Goal: Register for event/course

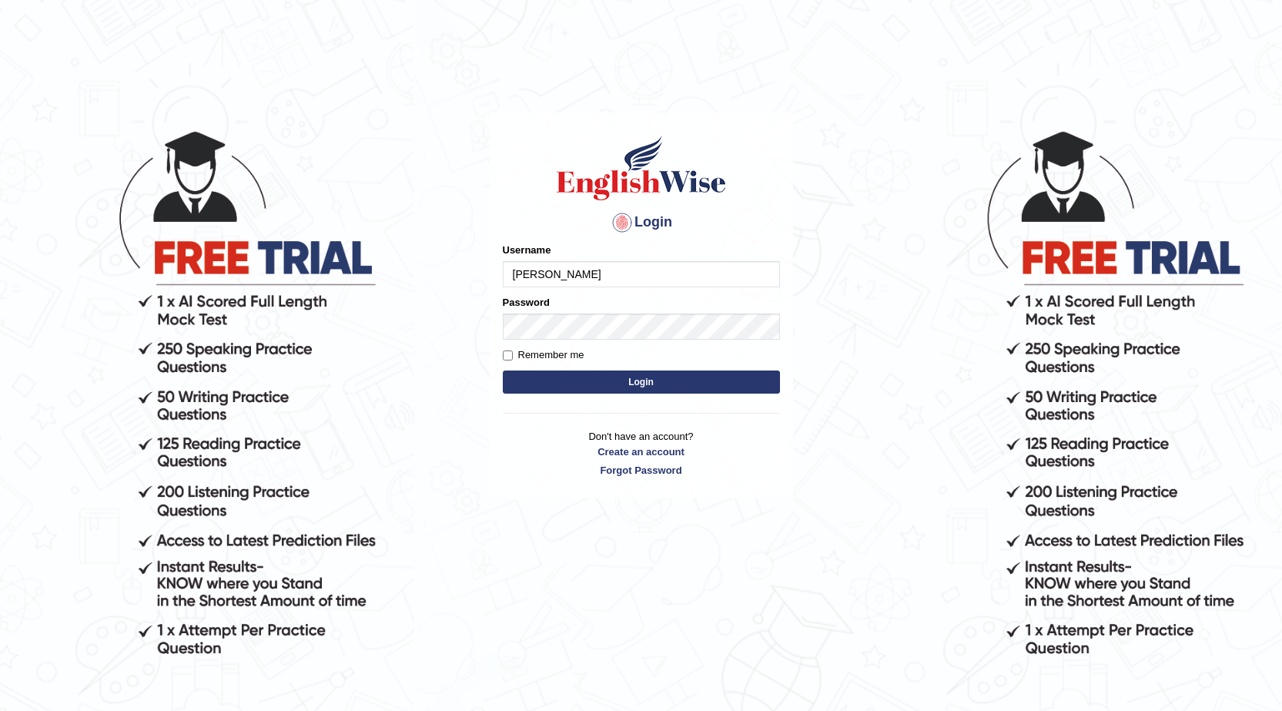
type input "Gabriele"
click at [606, 374] on button "Login" at bounding box center [641, 381] width 277 height 23
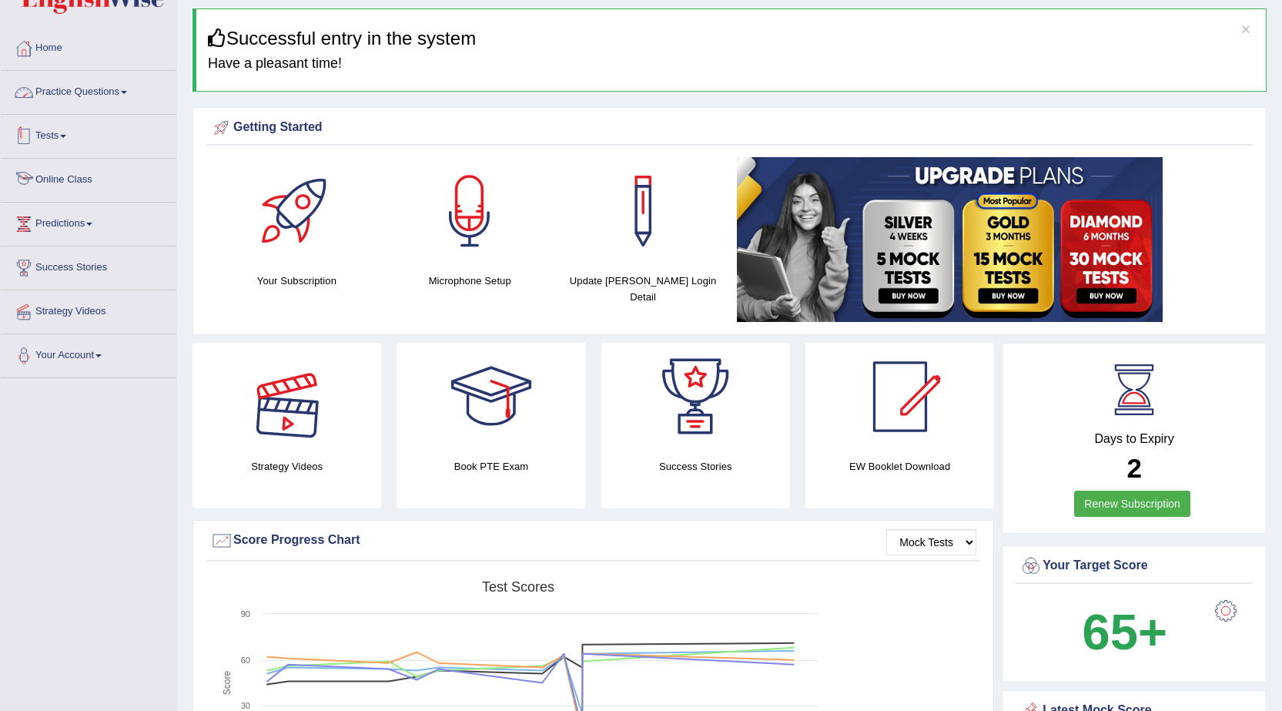
scroll to position [77, 0]
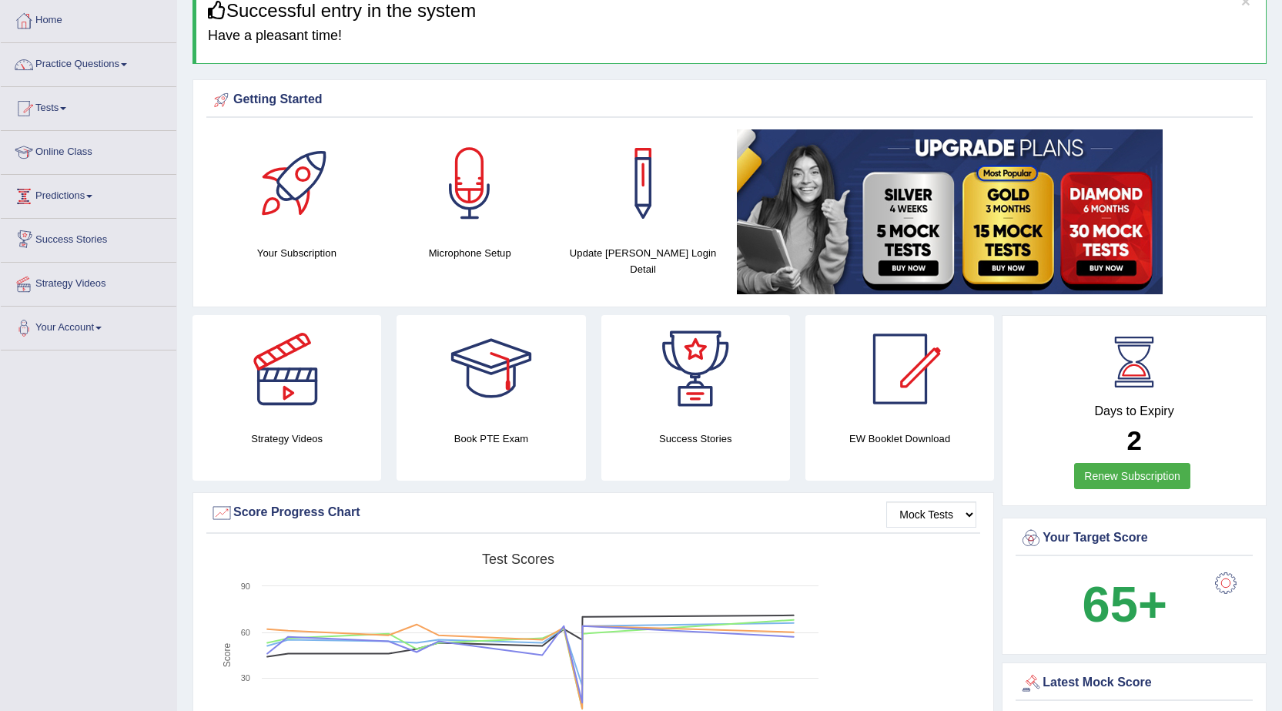
click at [90, 99] on link "Tests" at bounding box center [89, 106] width 176 height 38
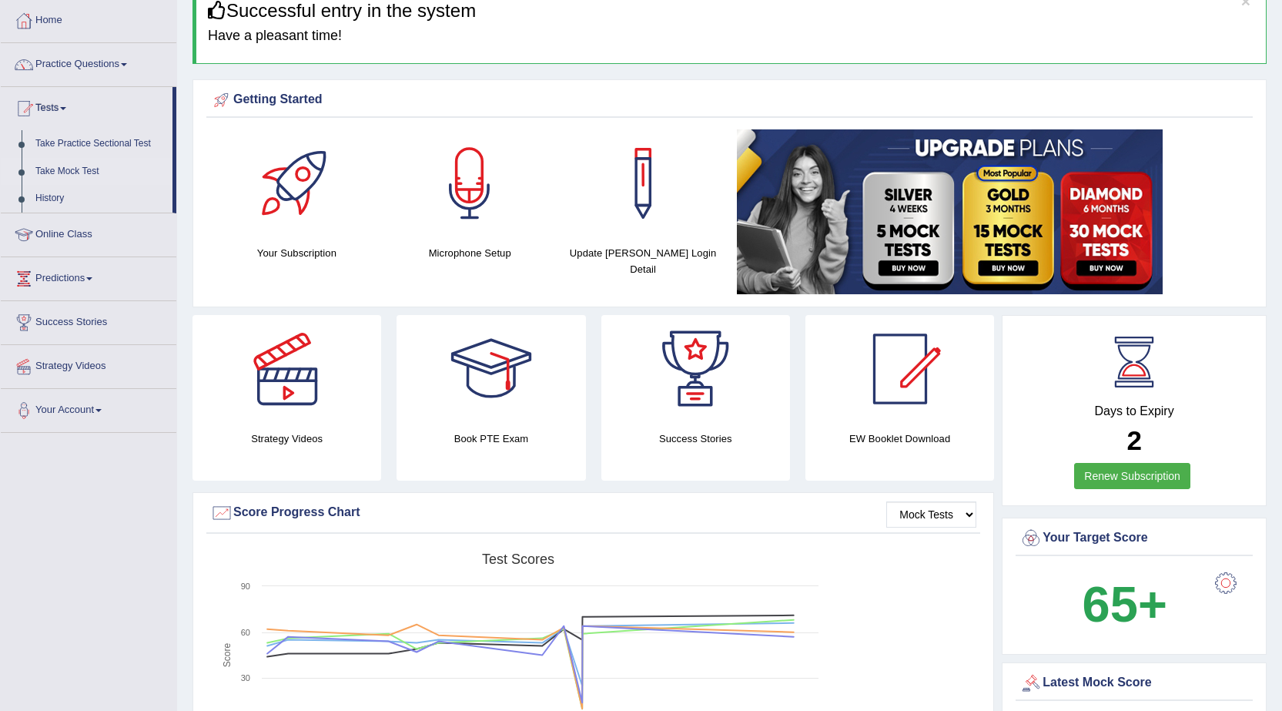
click at [85, 166] on link "Take Mock Test" at bounding box center [100, 172] width 144 height 28
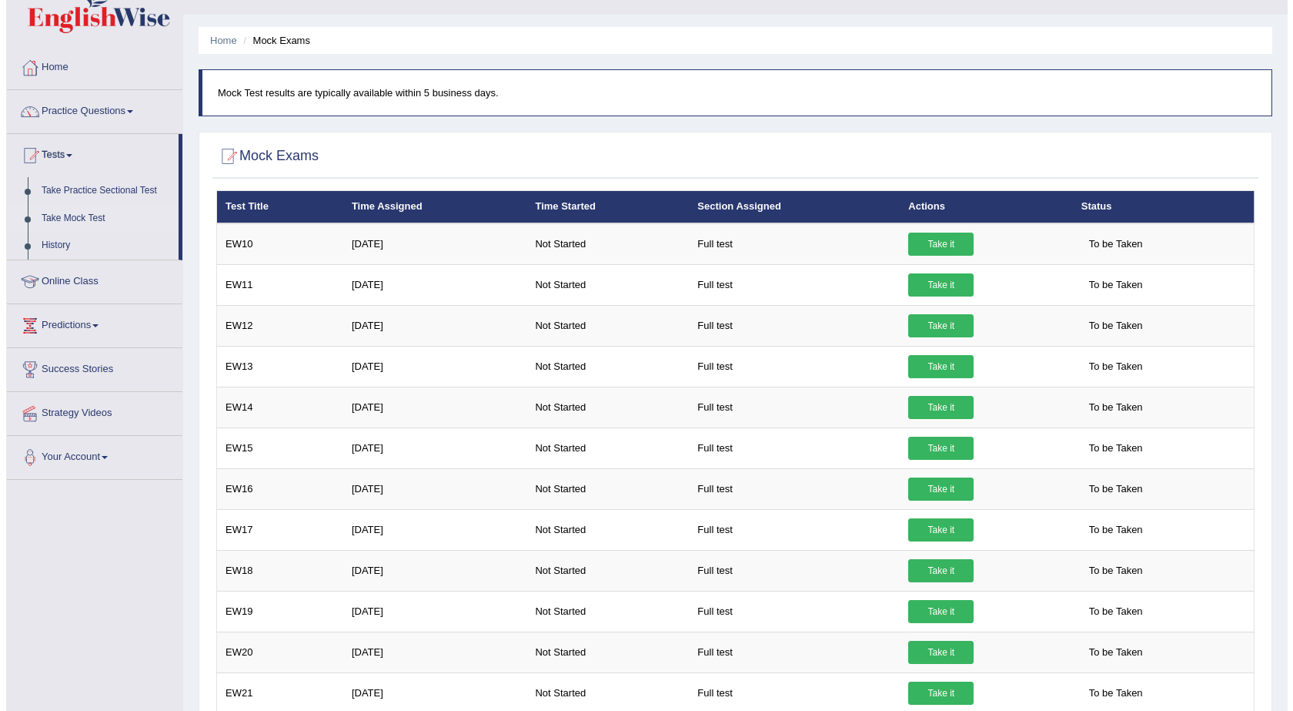
scroll to position [77, 0]
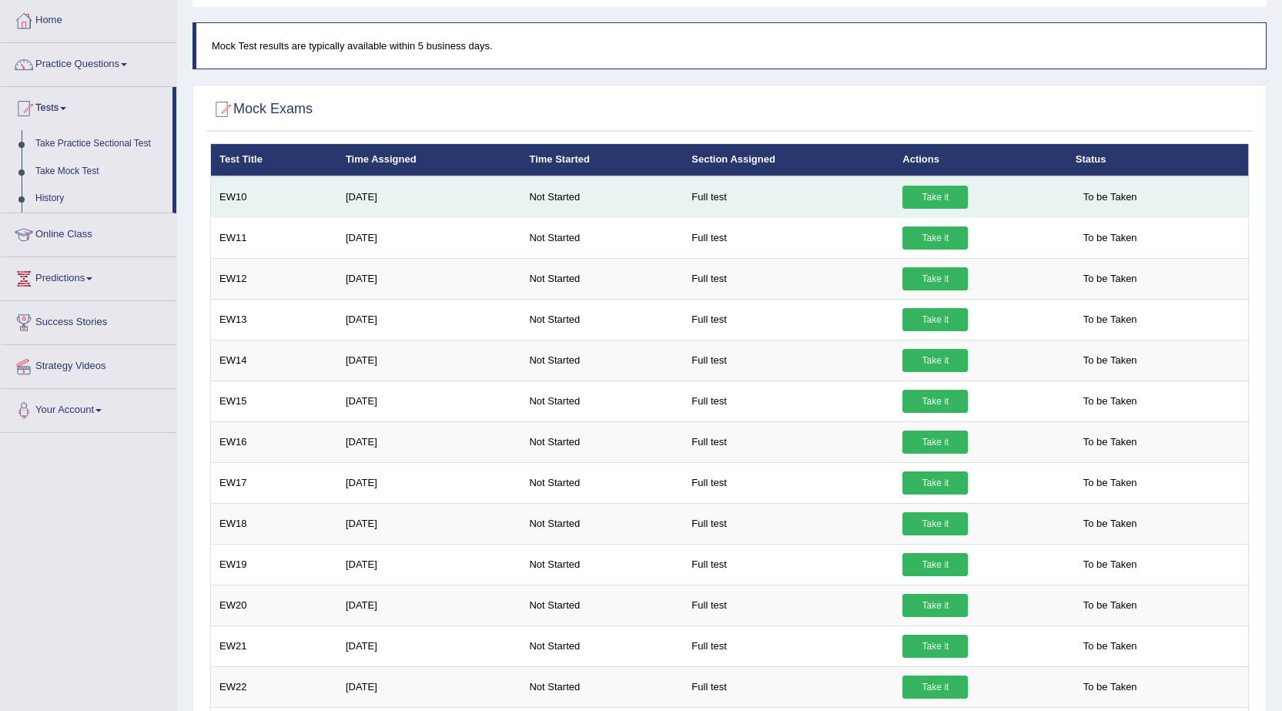
click at [934, 193] on link "Take it" at bounding box center [934, 197] width 65 height 23
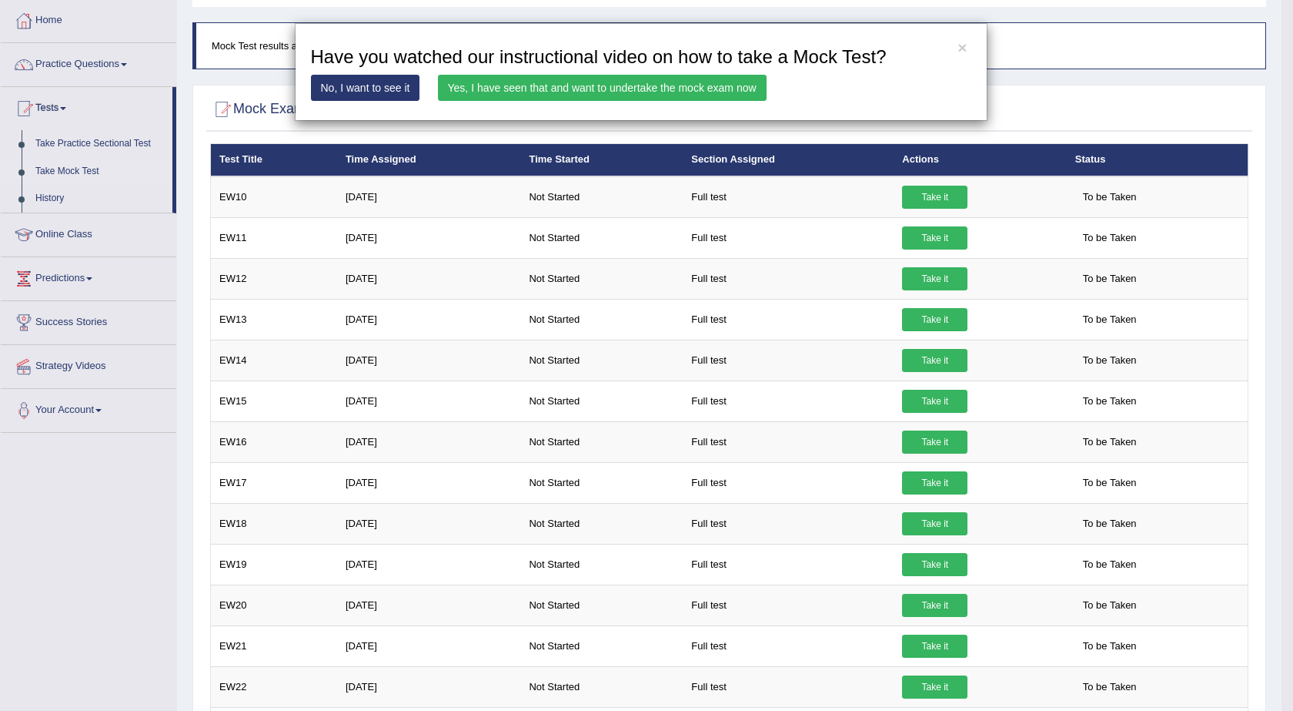
click at [580, 76] on link "Yes, I have seen that and want to undertake the mock exam now" at bounding box center [602, 88] width 329 height 26
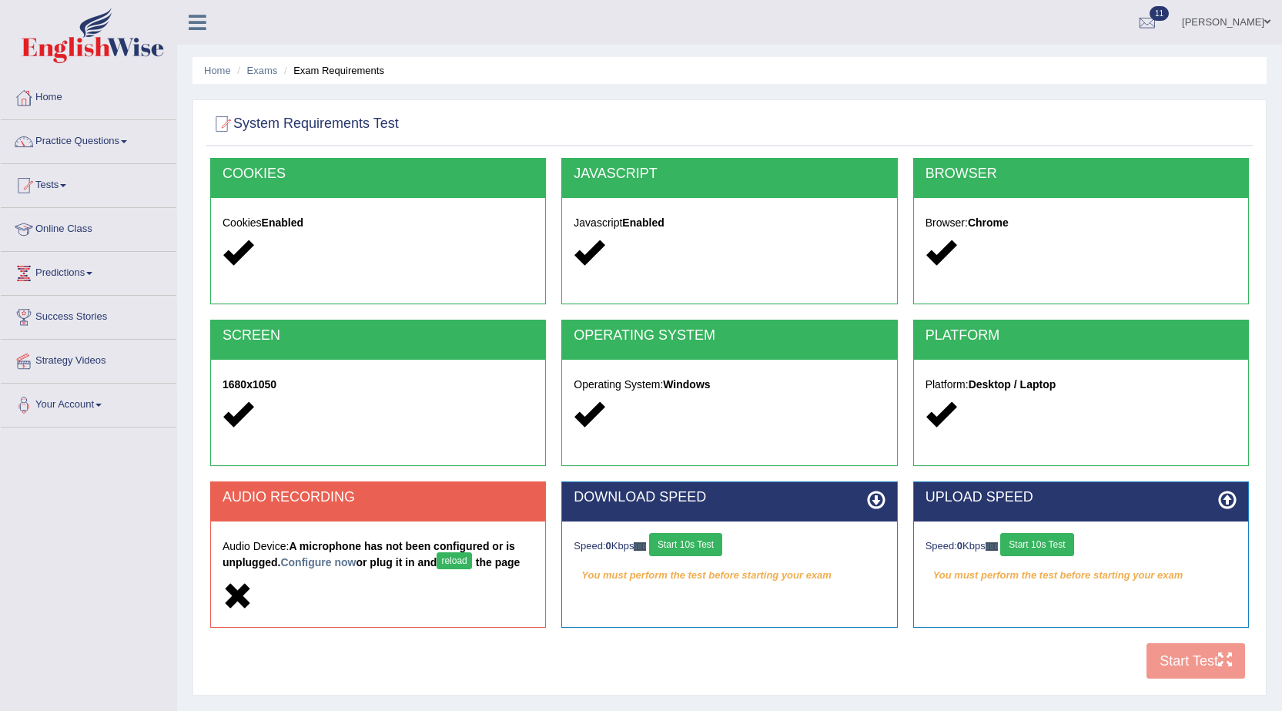
click at [471, 558] on button "reload" at bounding box center [454, 560] width 35 height 17
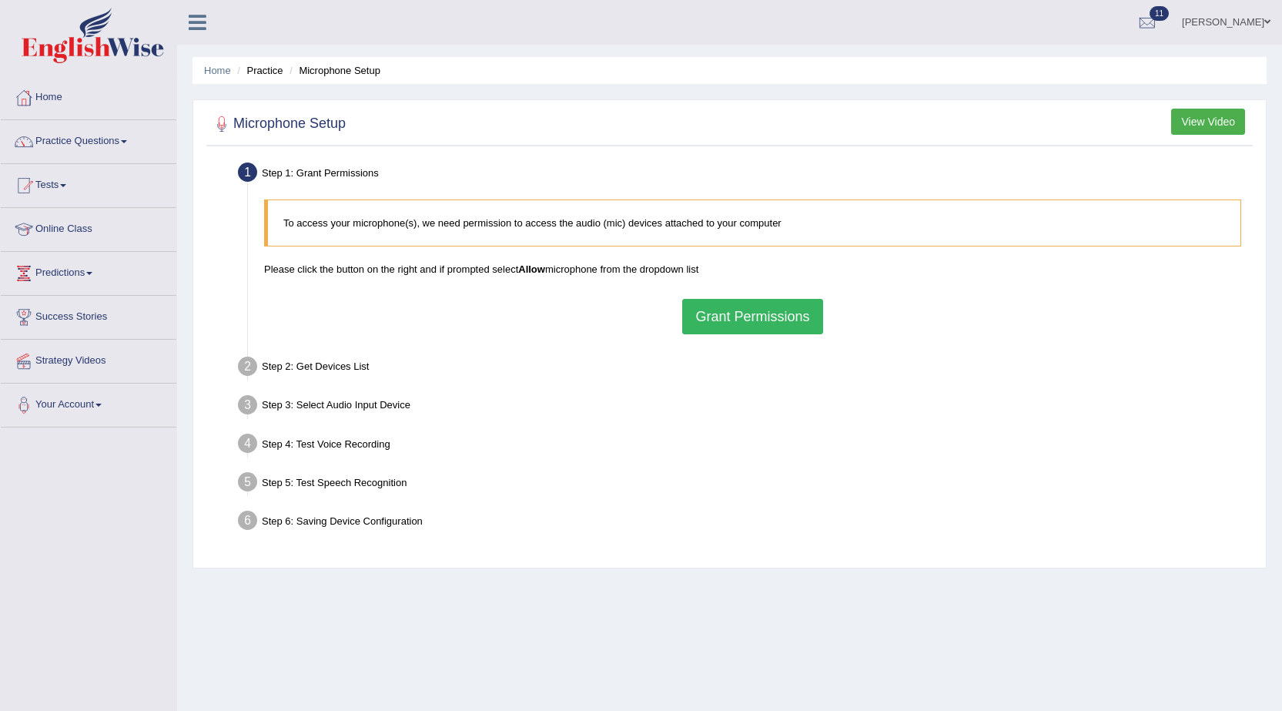
click at [812, 325] on button "Grant Permissions" at bounding box center [752, 316] width 140 height 35
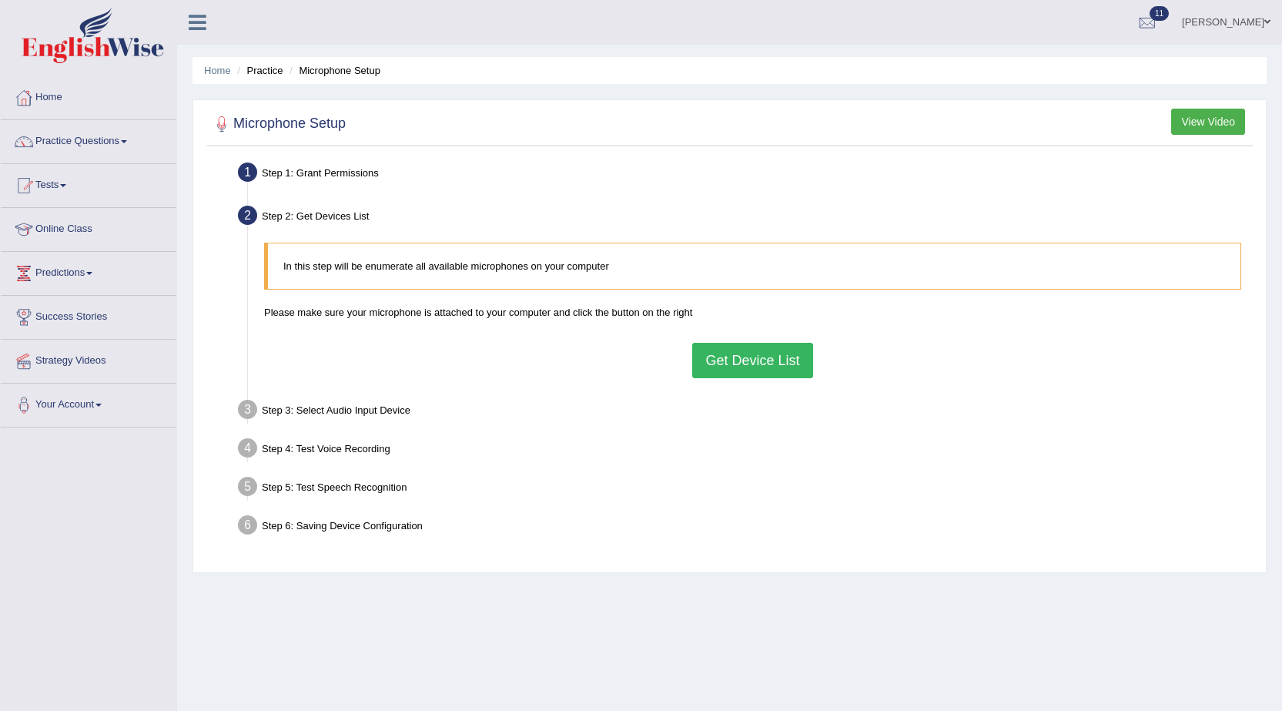
click at [769, 360] on button "Get Device List" at bounding box center [752, 360] width 120 height 35
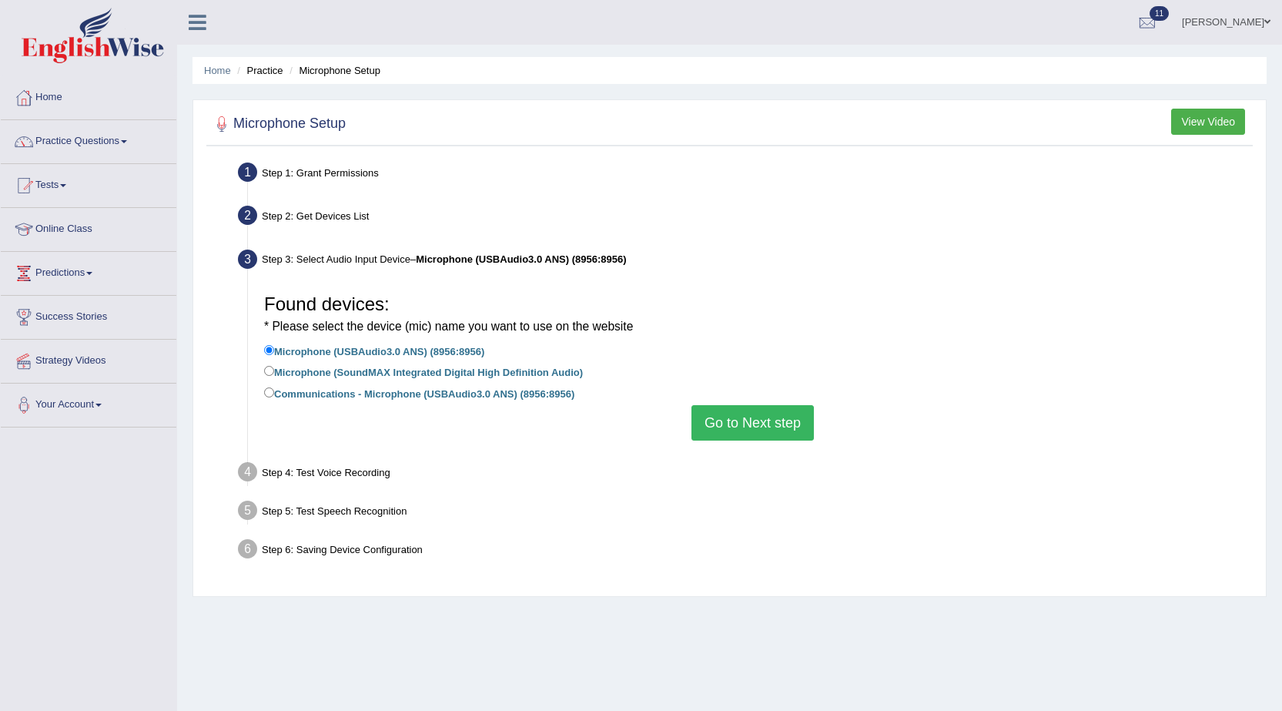
click at [771, 410] on button "Go to Next step" at bounding box center [752, 422] width 122 height 35
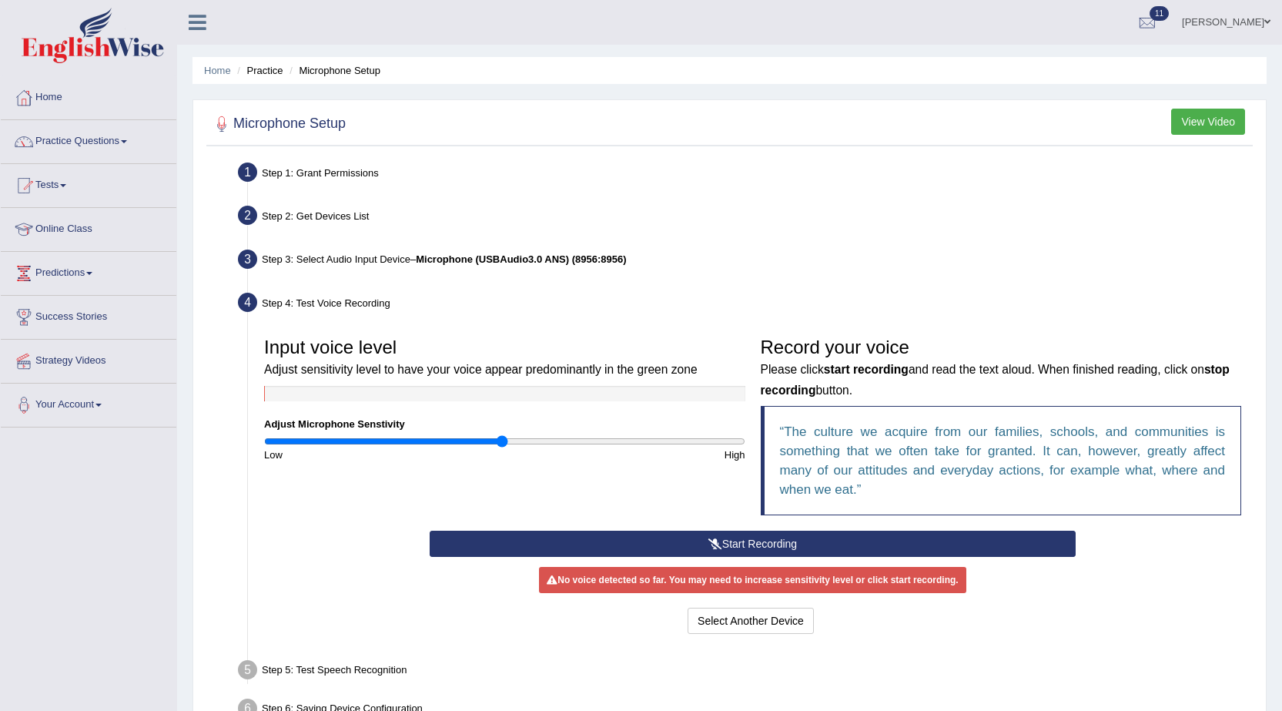
click at [830, 538] on button "Start Recording" at bounding box center [753, 543] width 646 height 26
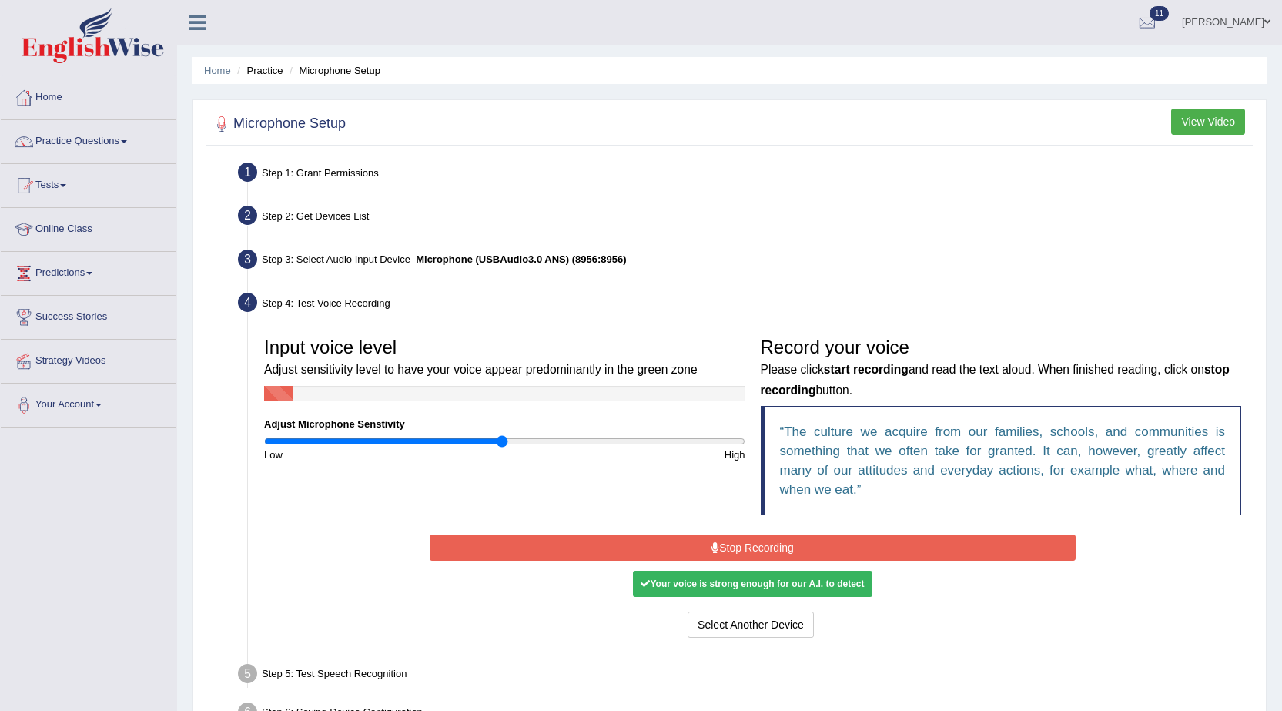
click at [813, 547] on button "Stop Recording" at bounding box center [753, 547] width 646 height 26
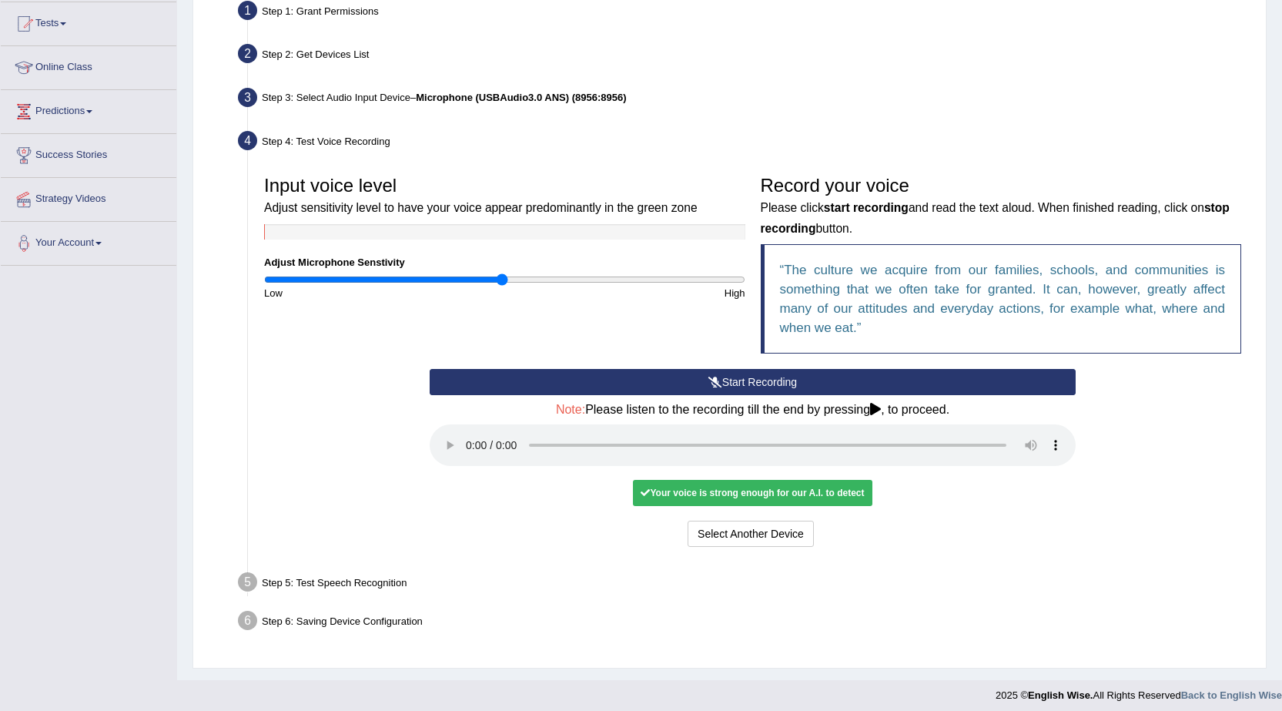
scroll to position [169, 0]
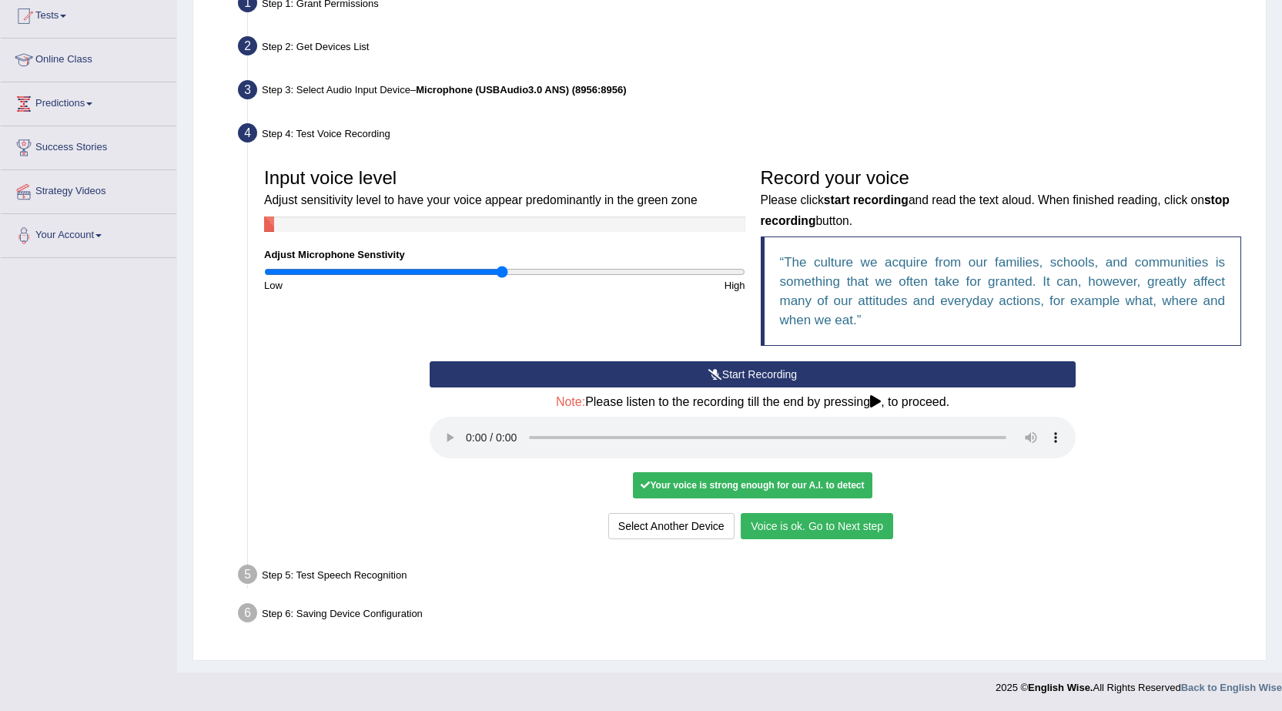
click at [805, 526] on button "Voice is ok. Go to Next step" at bounding box center [817, 526] width 152 height 26
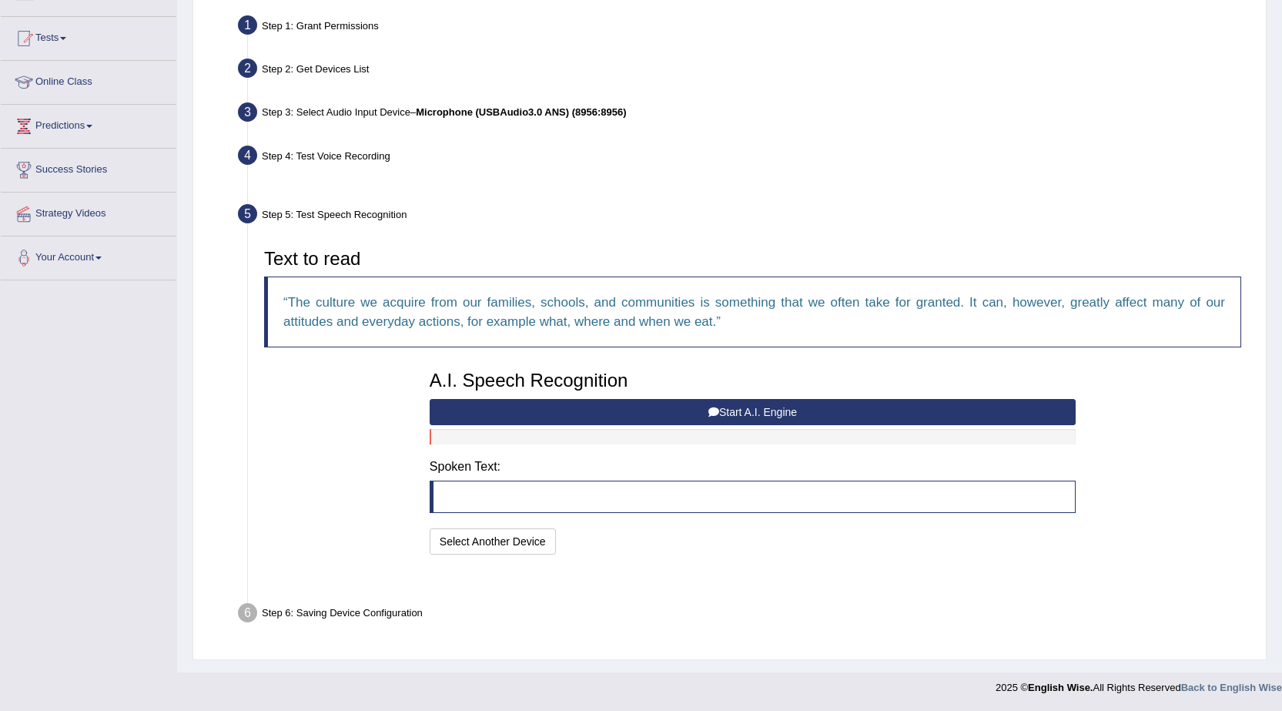
scroll to position [109, 0]
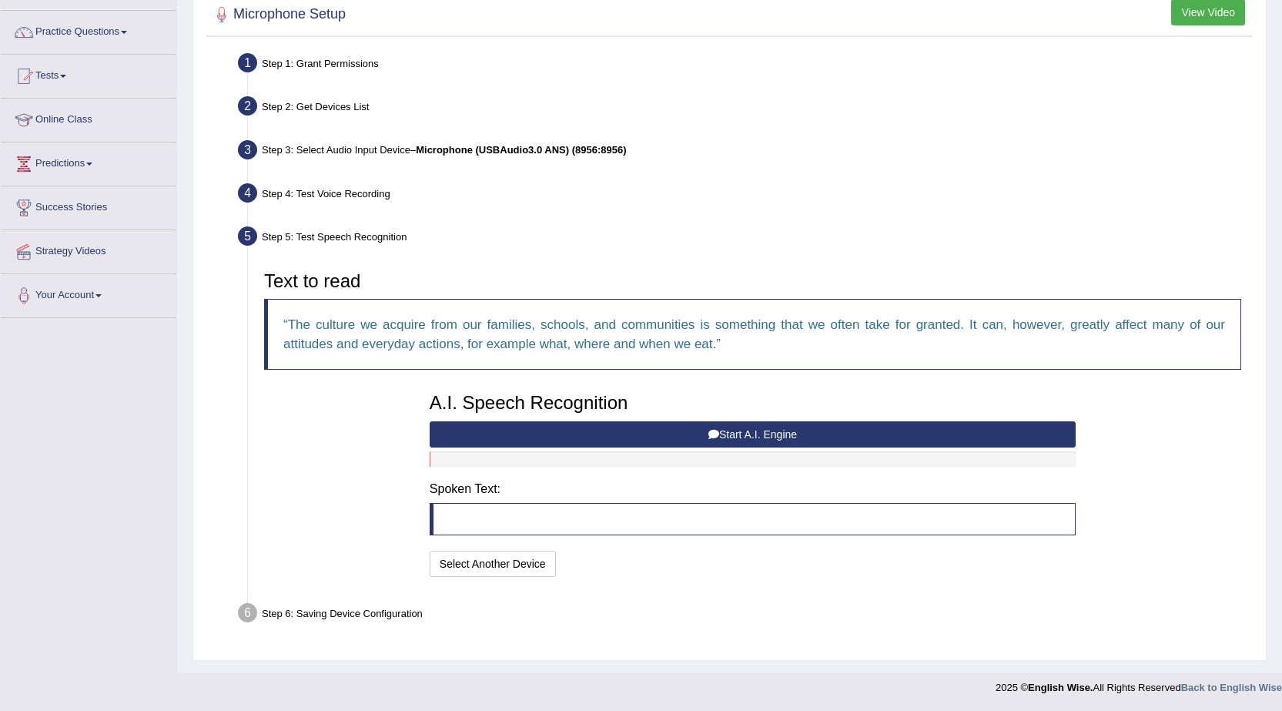
click at [534, 428] on button "Start A.I. Engine" at bounding box center [753, 434] width 646 height 26
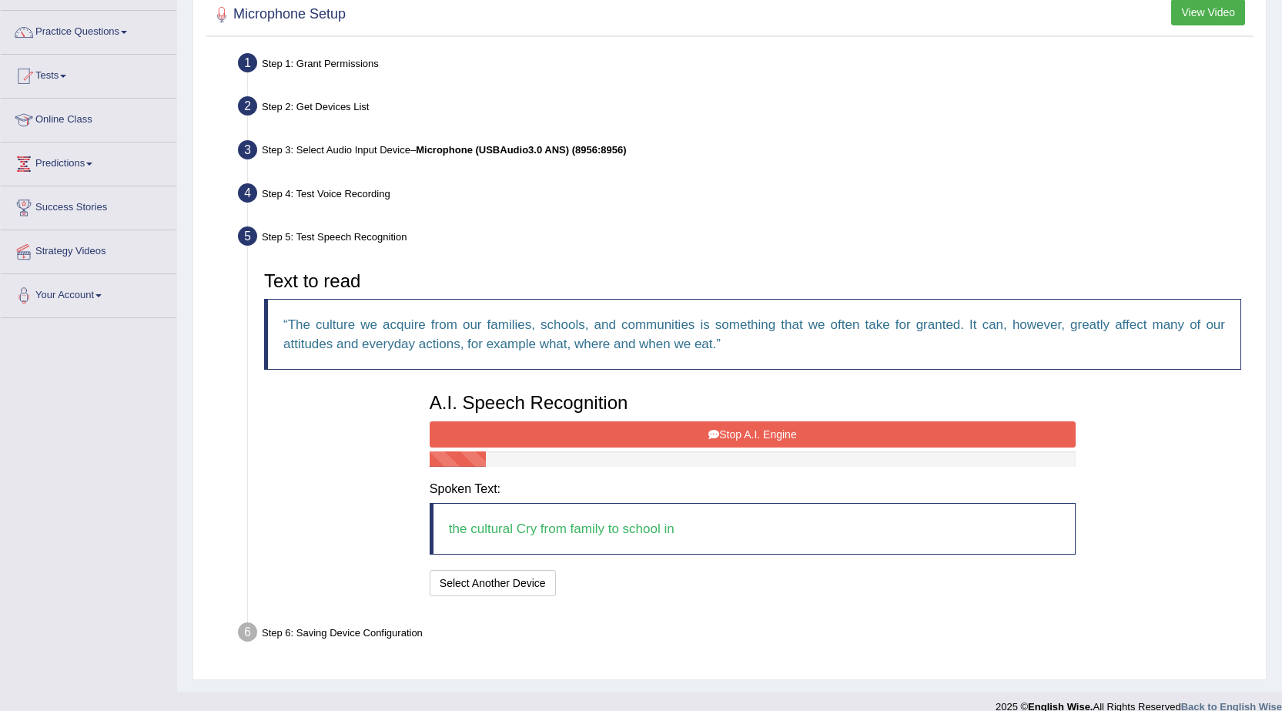
click at [949, 431] on button "Stop A.I. Engine" at bounding box center [753, 434] width 646 height 26
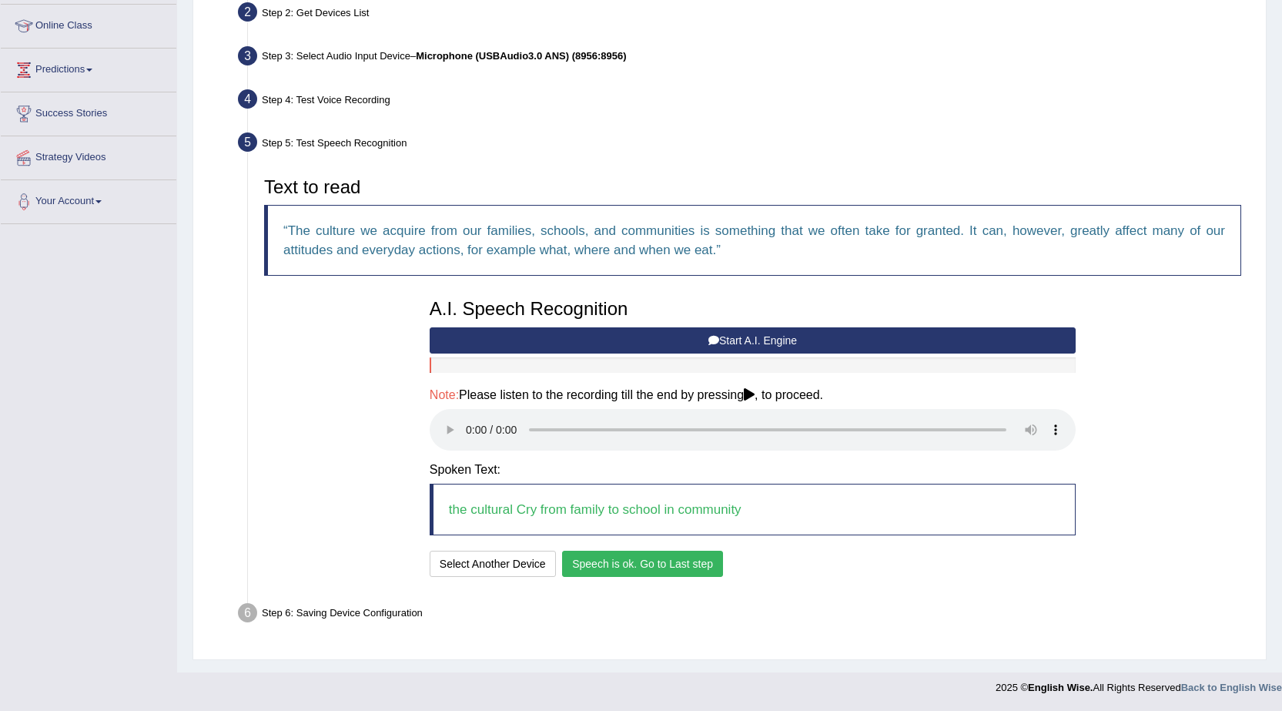
click at [677, 564] on button "Speech is ok. Go to Last step" at bounding box center [642, 564] width 161 height 26
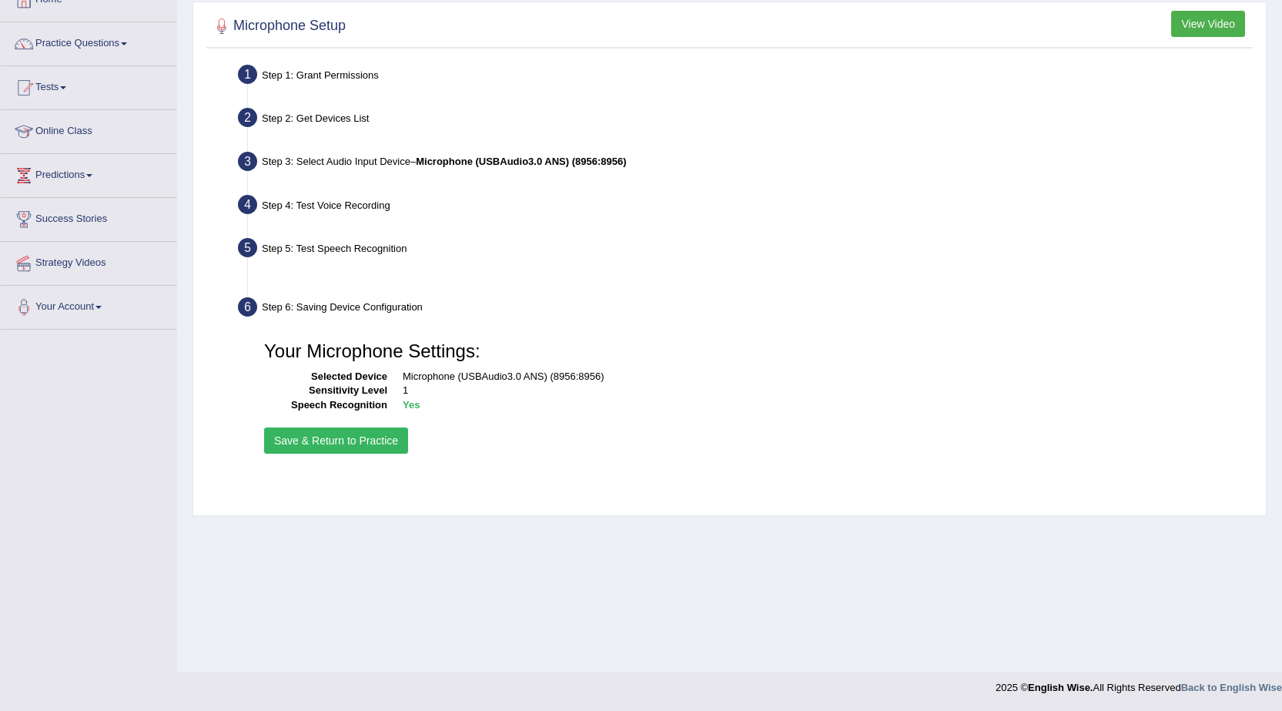
scroll to position [98, 0]
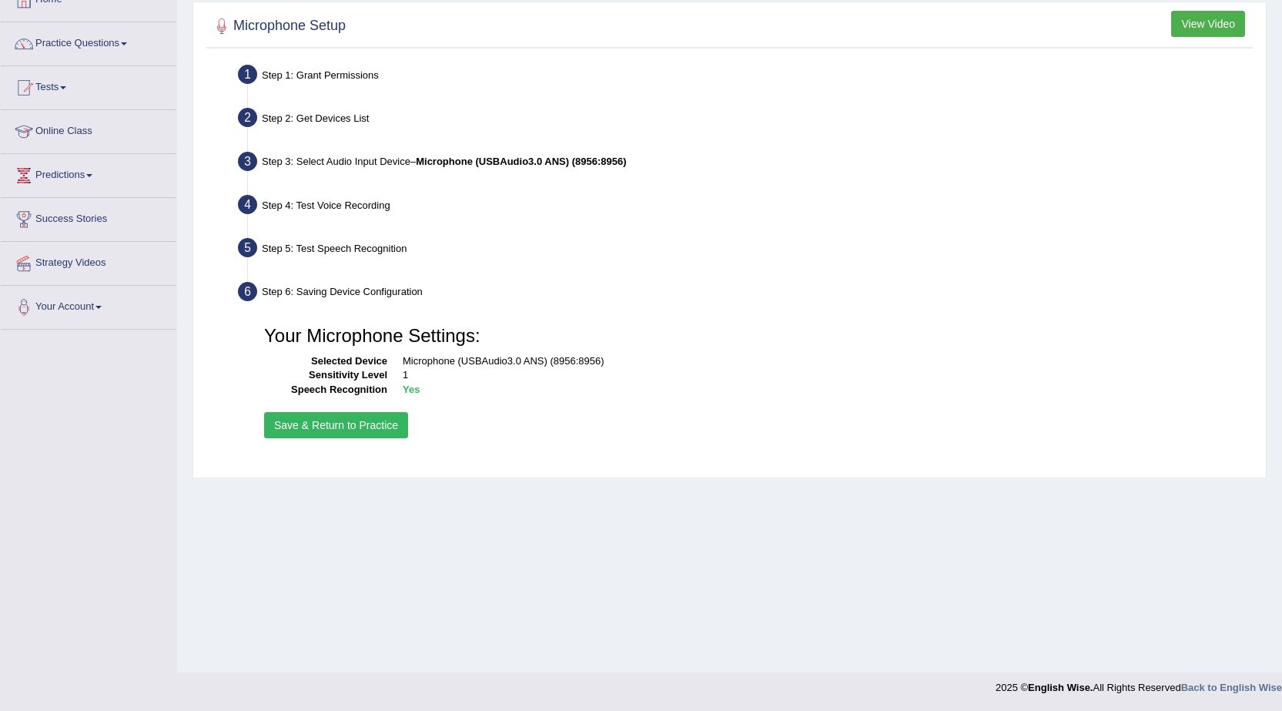
click at [342, 425] on button "Save & Return to Practice" at bounding box center [336, 425] width 144 height 26
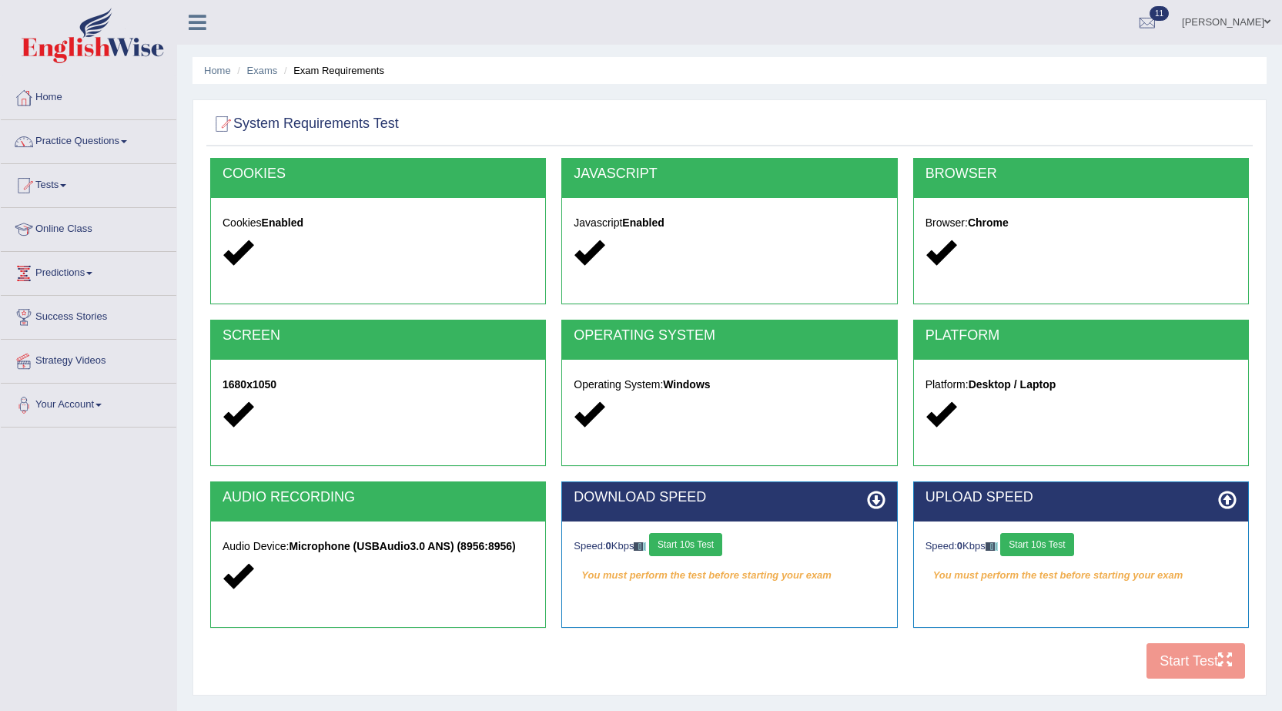
click at [693, 542] on button "Start 10s Test" at bounding box center [685, 544] width 73 height 23
click at [1066, 540] on button "Start 10s Test" at bounding box center [1036, 544] width 73 height 23
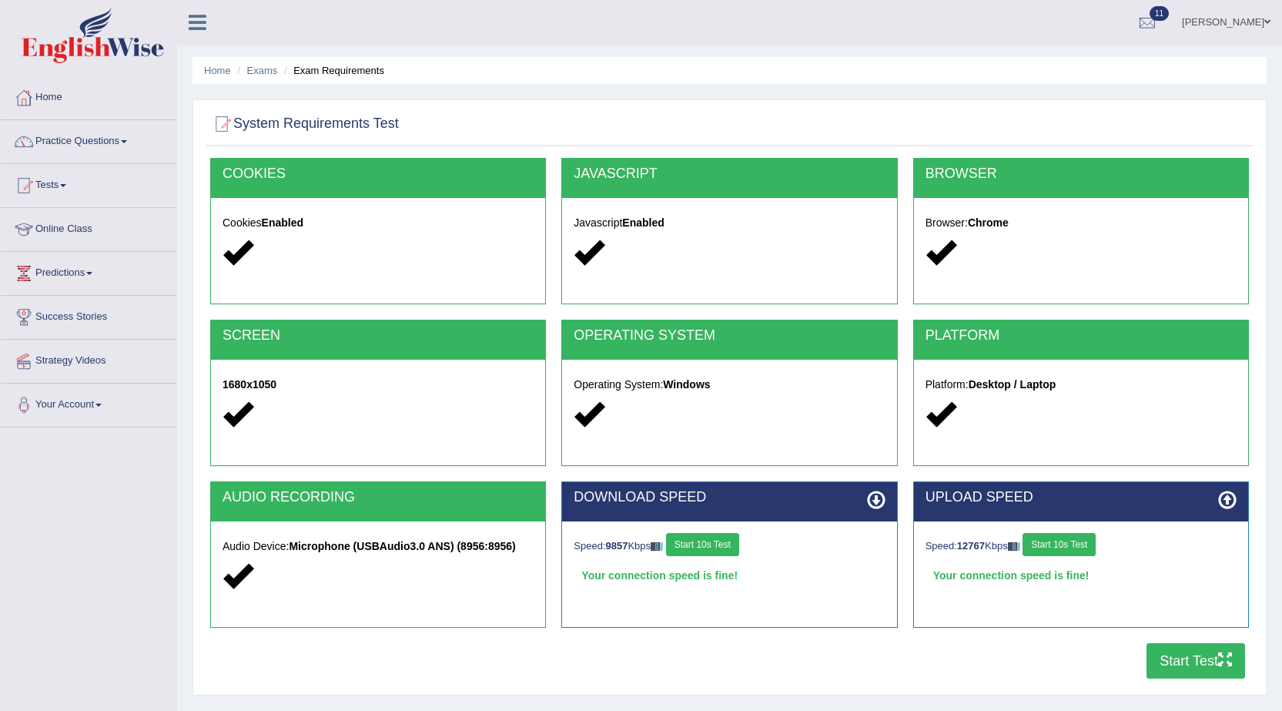
click at [1215, 659] on button "Start Test" at bounding box center [1195, 660] width 99 height 35
click at [62, 91] on link "Home" at bounding box center [89, 95] width 176 height 38
